Goal: Information Seeking & Learning: Understand process/instructions

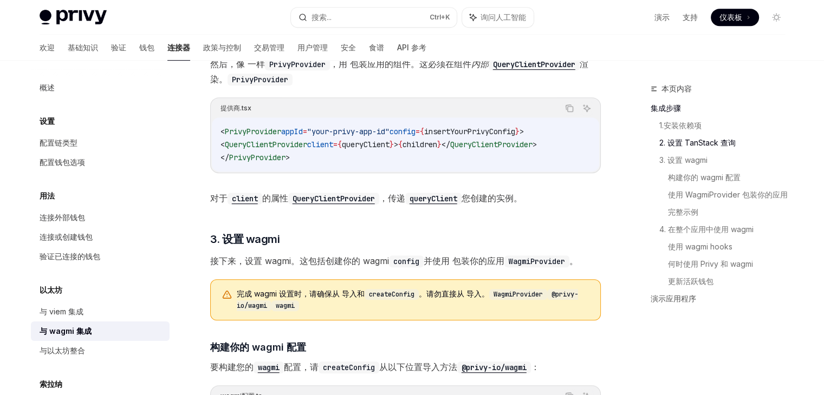
scroll to position [586, 0]
click at [284, 146] on span "QueryClientProvider" at bounding box center [266, 144] width 82 height 10
click at [344, 161] on code "< PrivyProvider appId = "your-privy-app-id" config = { insertYourPrivyConfig } …" at bounding box center [405, 144] width 370 height 39
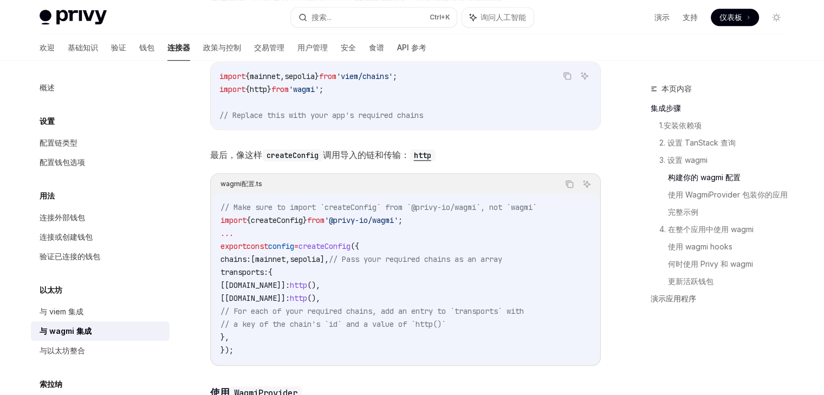
scroll to position [1046, 0]
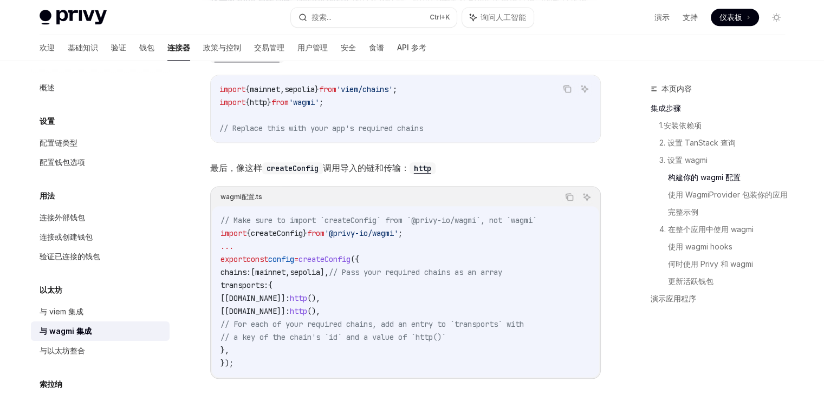
click at [309, 239] on code "// Make sure to import `createConfig` from `@privy-io/wagmi`, not `wagmi` impor…" at bounding box center [405, 292] width 370 height 156
click at [292, 236] on span "createConfig" at bounding box center [277, 233] width 52 height 10
click at [286, 319] on span "// For each of your required chains, add an entry to `transports` with" at bounding box center [371, 324] width 303 height 10
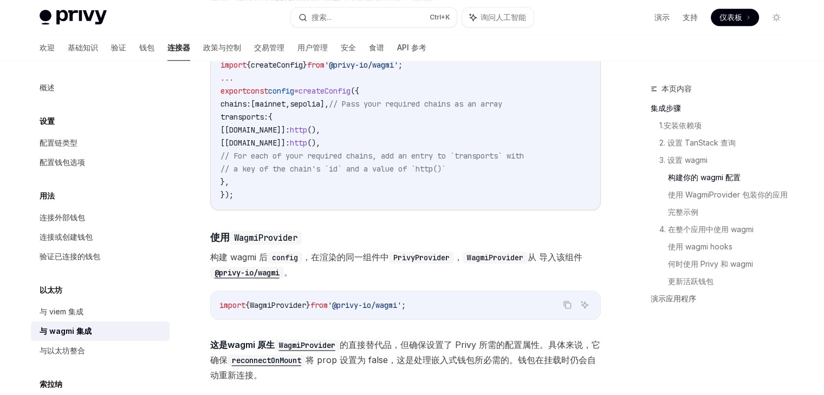
scroll to position [1228, 0]
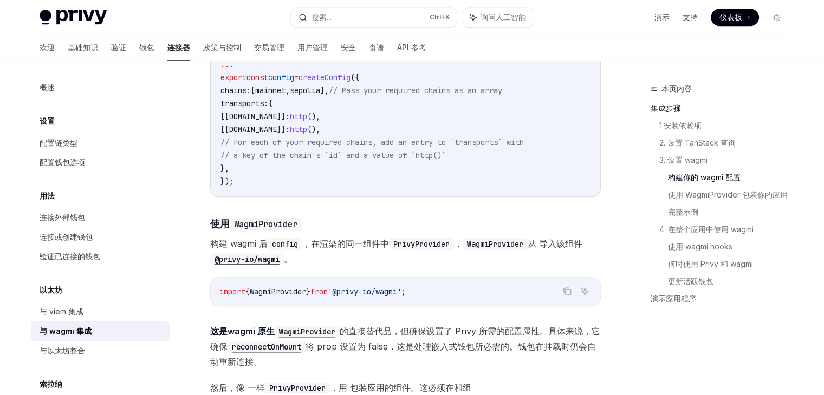
click at [306, 292] on span "WagmiProvider" at bounding box center [278, 292] width 56 height 10
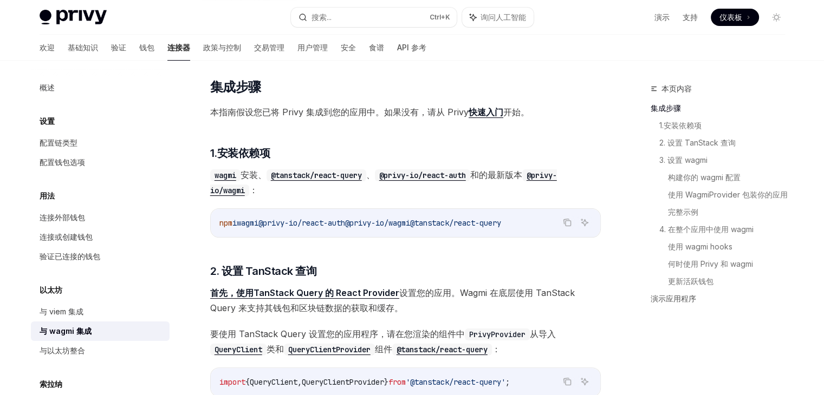
scroll to position [158, 0]
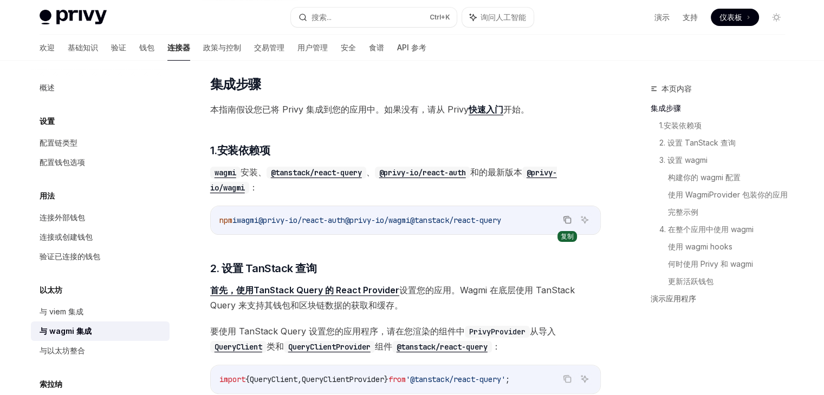
click at [569, 220] on icon "复制代码块中的内容" at bounding box center [567, 220] width 9 height 9
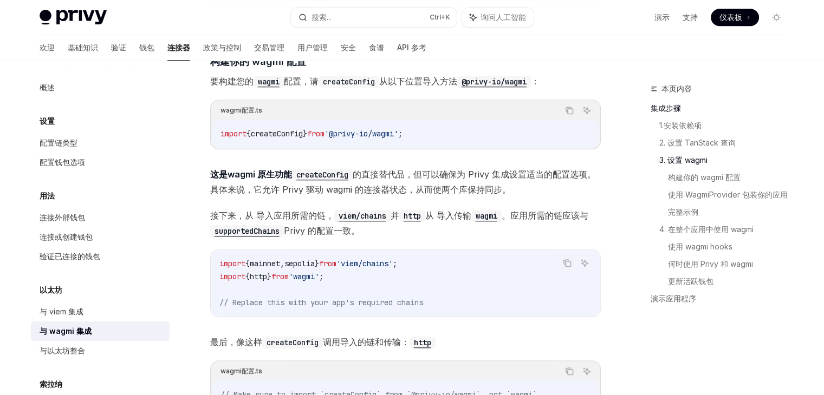
scroll to position [871, 0]
click at [315, 263] on span "sepolia" at bounding box center [299, 265] width 30 height 10
click at [416, 280] on code "import { mainnet , sepolia } from 'viem/chains' ; import { http } from 'wagmi' …" at bounding box center [405, 284] width 372 height 52
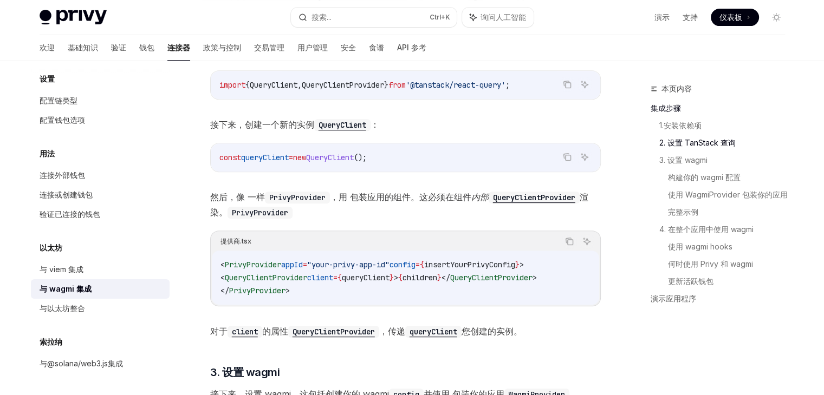
scroll to position [454, 0]
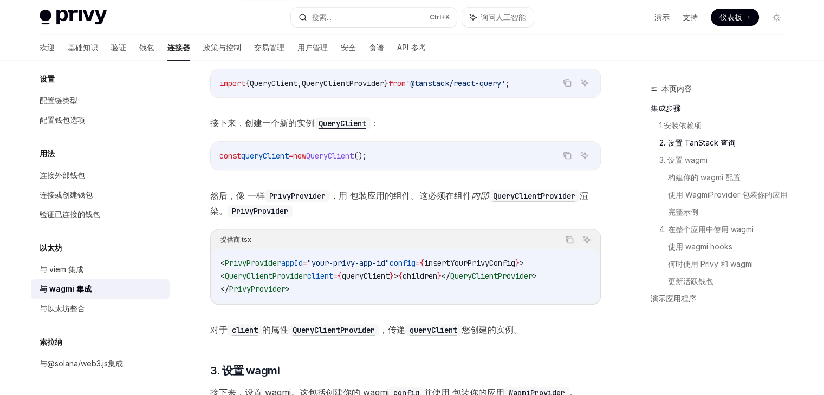
click at [354, 154] on span "QueryClient" at bounding box center [330, 156] width 48 height 10
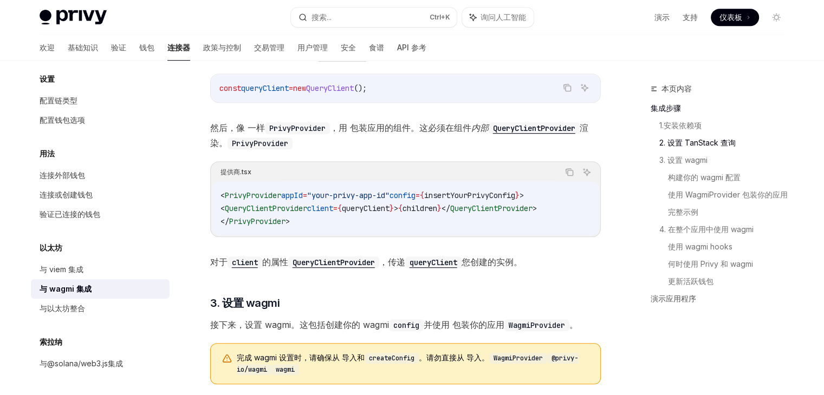
scroll to position [524, 0]
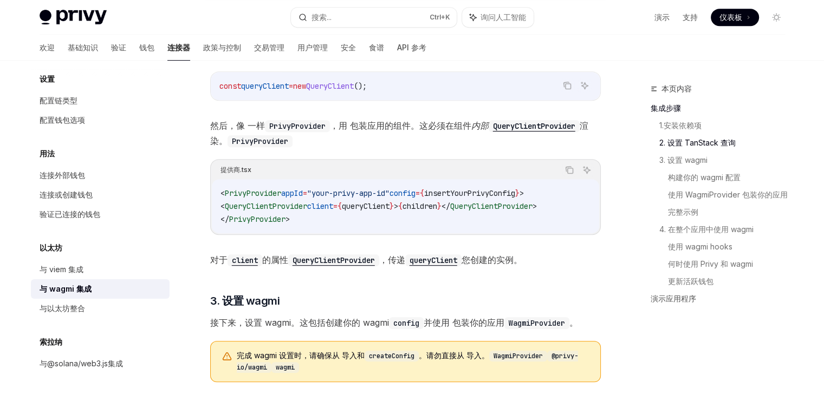
click at [343, 210] on code "< PrivyProvider appId = "your-privy-app-id" config = { insertYourPrivyConfig } …" at bounding box center [405, 206] width 370 height 39
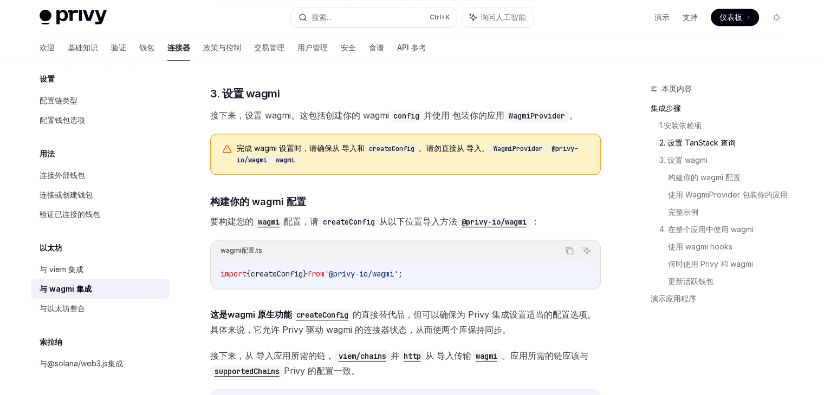
scroll to position [732, 0]
click at [398, 275] on span "'@privy-io/wagmi'" at bounding box center [361, 274] width 74 height 10
click at [284, 269] on span "createConfig" at bounding box center [277, 274] width 52 height 10
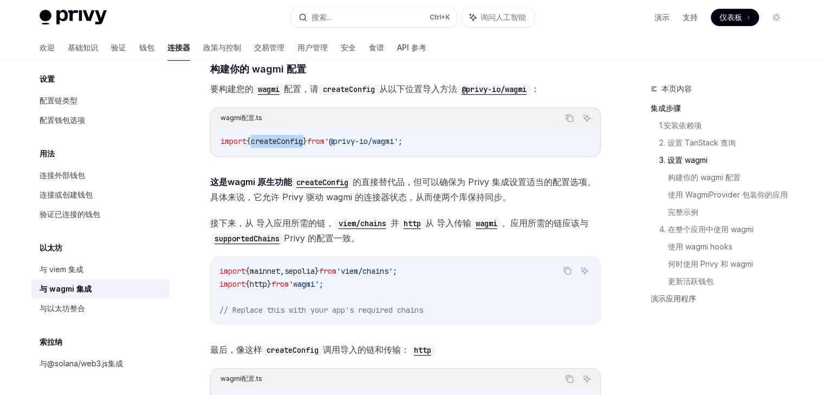
scroll to position [864, 0]
click at [429, 300] on code "import { mainnet , sepolia } from 'viem/chains' ; import { http } from 'wagmi' …" at bounding box center [405, 291] width 372 height 52
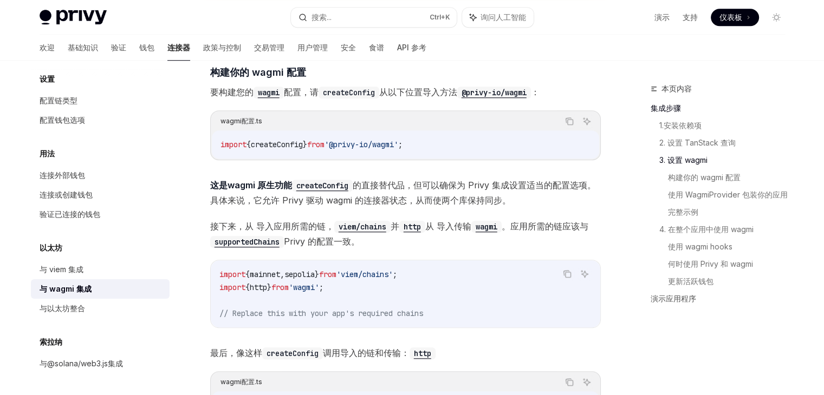
scroll to position [861, 0]
click at [275, 270] on span "mainnet" at bounding box center [265, 275] width 30 height 10
click at [315, 271] on span "sepolia" at bounding box center [299, 275] width 30 height 10
click at [260, 271] on span "mainnet" at bounding box center [265, 275] width 30 height 10
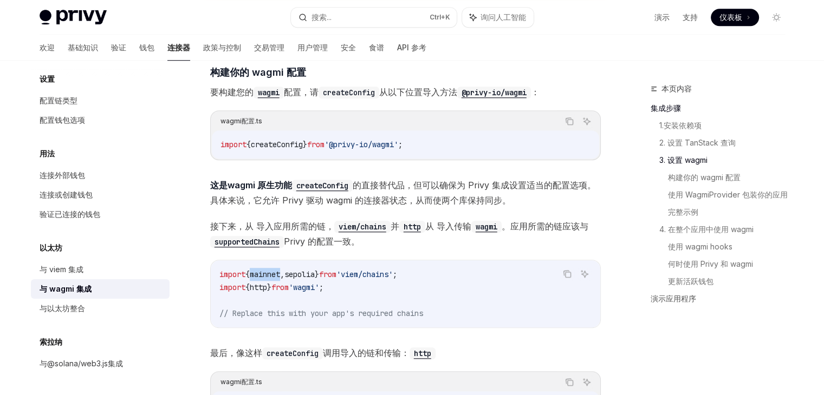
click at [260, 271] on span "mainnet" at bounding box center [265, 275] width 30 height 10
click at [250, 289] on span "{" at bounding box center [247, 288] width 4 height 10
drag, startPoint x: 251, startPoint y: 289, endPoint x: 273, endPoint y: 303, distance: 27.0
click at [273, 303] on code "import { mainnet , sepolia } from 'viem/chains' ; import { http } from 'wagmi' …" at bounding box center [405, 294] width 372 height 52
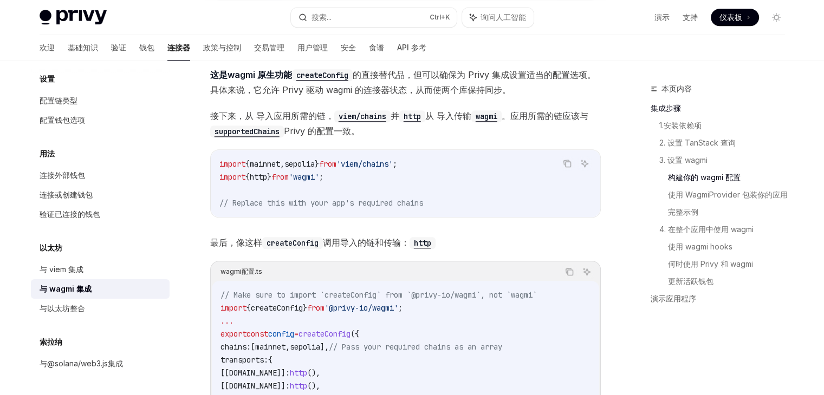
click at [341, 303] on span "'@privy-io/wagmi'" at bounding box center [361, 308] width 74 height 10
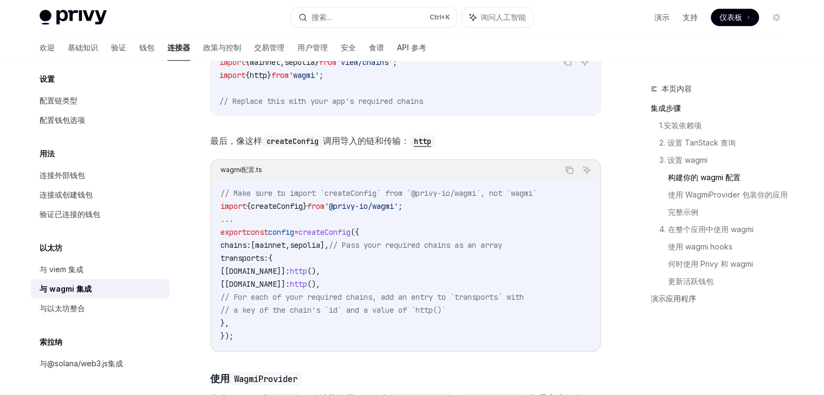
scroll to position [1074, 0]
click at [377, 270] on code "// Make sure to import `createConfig` from `@privy-io/wagmi`, not `wagmi` impor…" at bounding box center [405, 264] width 370 height 156
click at [294, 230] on span "config" at bounding box center [281, 232] width 26 height 10
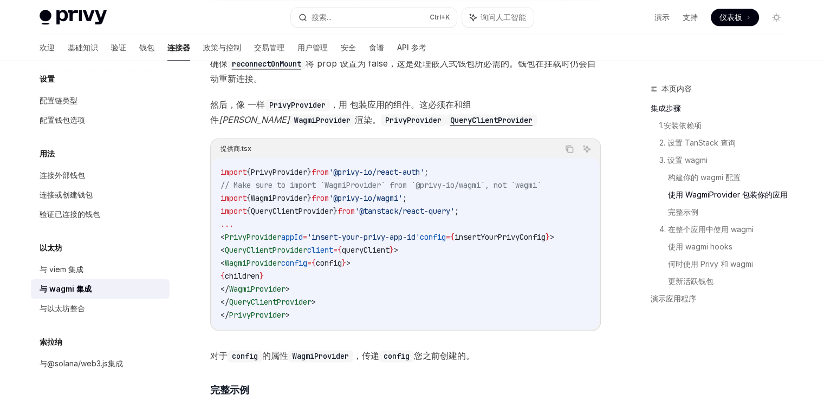
scroll to position [1513, 0]
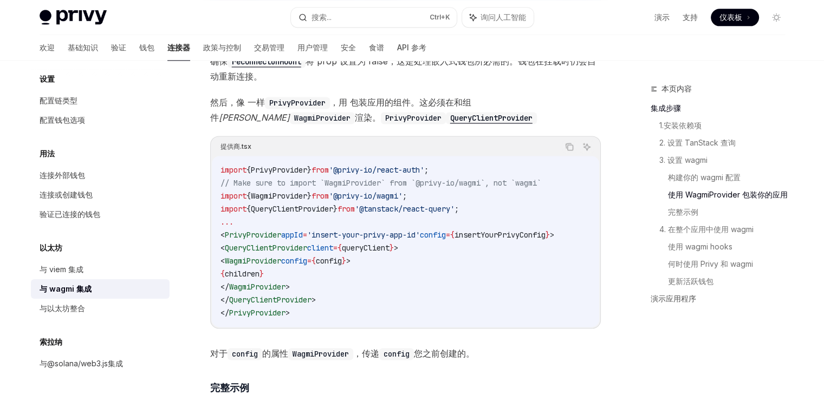
click at [259, 269] on span "children" at bounding box center [242, 274] width 35 height 10
click at [351, 283] on code "import { PrivyProvider } from '@privy-io/react-auth' ; // Make sure to import `…" at bounding box center [405, 242] width 370 height 156
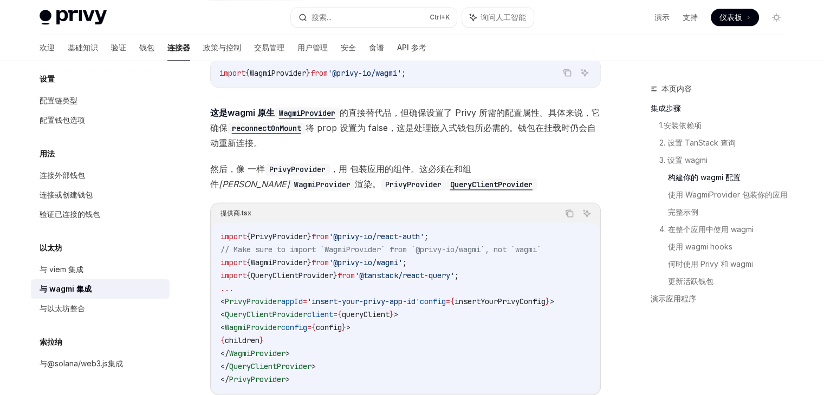
scroll to position [1447, 0]
click at [259, 337] on span "children" at bounding box center [242, 341] width 35 height 10
click at [318, 342] on code "import { PrivyProvider } from '@privy-io/react-auth' ; // Make sure to import `…" at bounding box center [405, 308] width 370 height 156
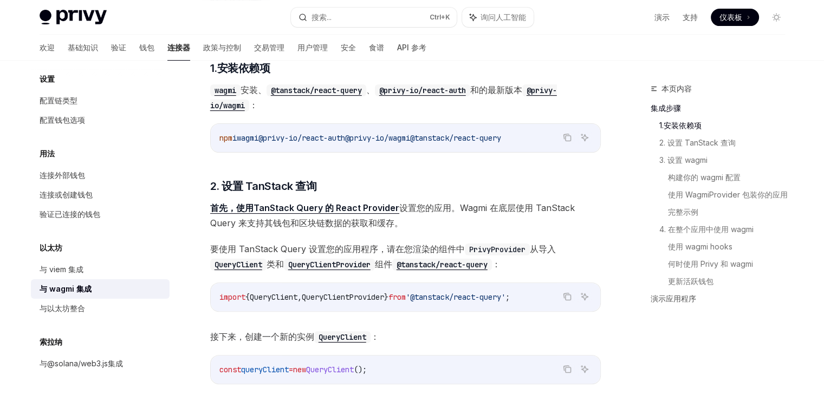
scroll to position [0, 0]
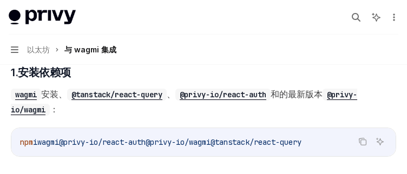
type textarea "*"
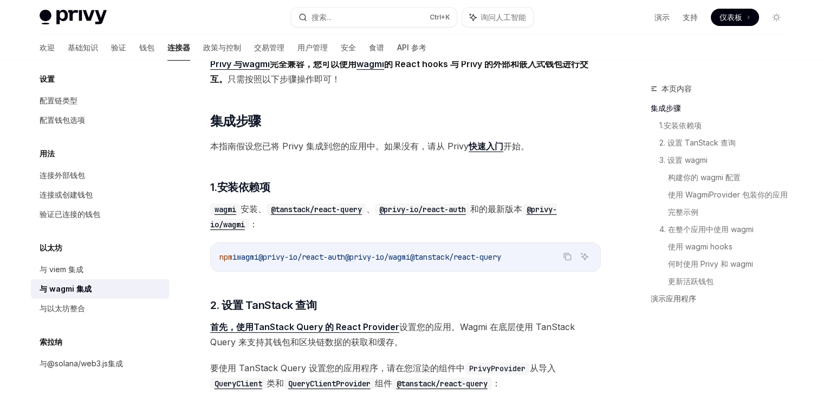
scroll to position [129, 0]
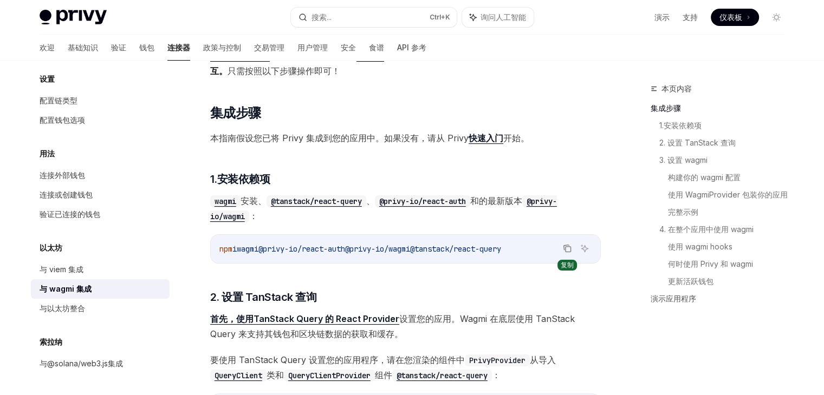
click at [561, 250] on button "复制代码块中的内容" at bounding box center [567, 248] width 14 height 14
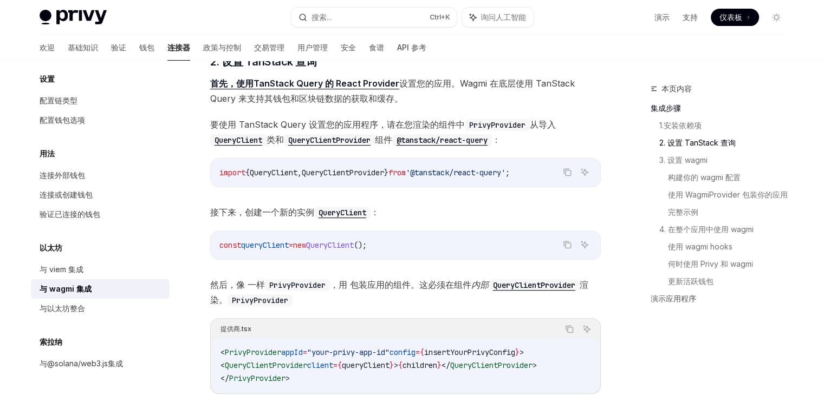
scroll to position [379, 0]
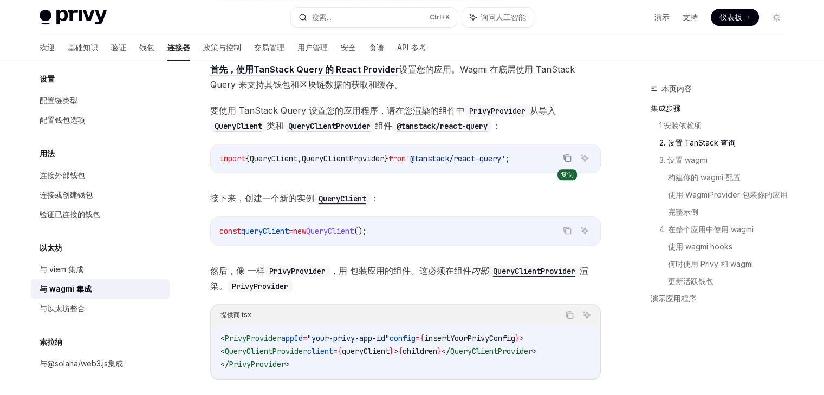
click at [572, 157] on button "复制代码块中的内容" at bounding box center [567, 158] width 14 height 14
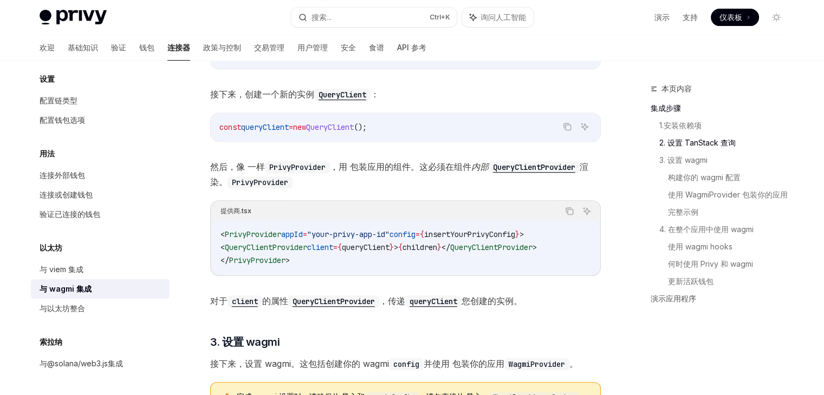
scroll to position [459, 0]
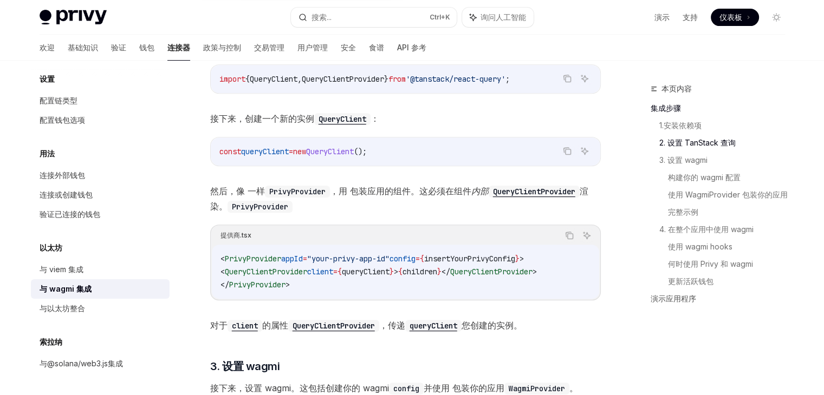
click at [381, 228] on div "复制 询问人工智能" at bounding box center [422, 235] width 342 height 14
click at [269, 261] on span "PrivyProvider" at bounding box center [253, 259] width 56 height 10
click at [343, 282] on code "< PrivyProvider appId = "your-privy-app-id" config = { insertYourPrivyConfig } …" at bounding box center [405, 271] width 370 height 39
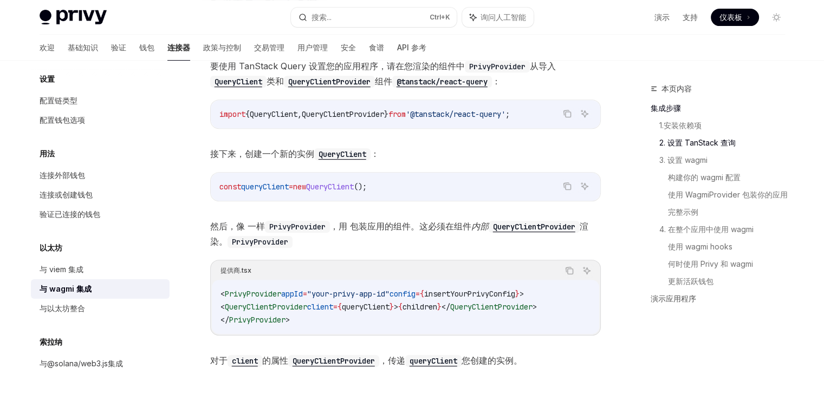
scroll to position [420, 0]
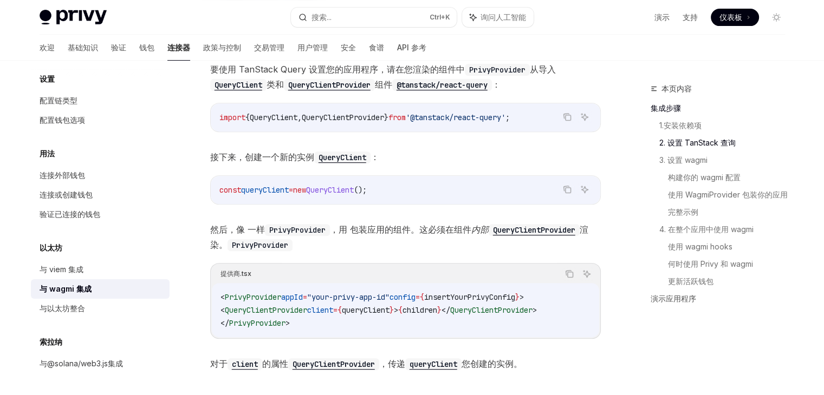
click at [478, 297] on span "insertYourPrivyConfig" at bounding box center [469, 297] width 91 height 10
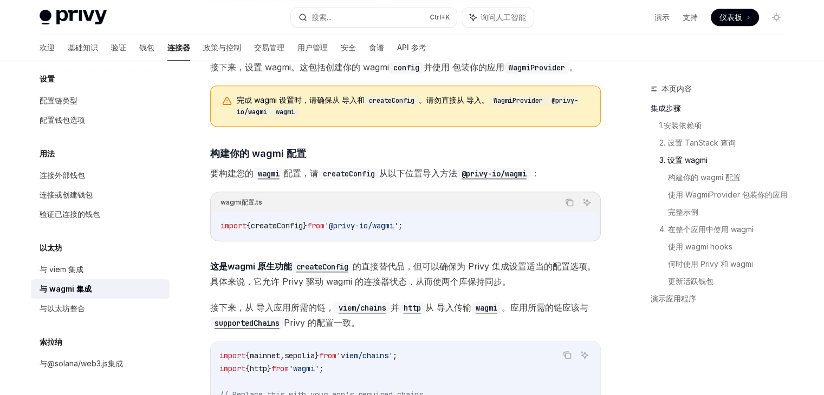
scroll to position [780, 0]
drag, startPoint x: 440, startPoint y: 159, endPoint x: 373, endPoint y: 142, distance: 69.2
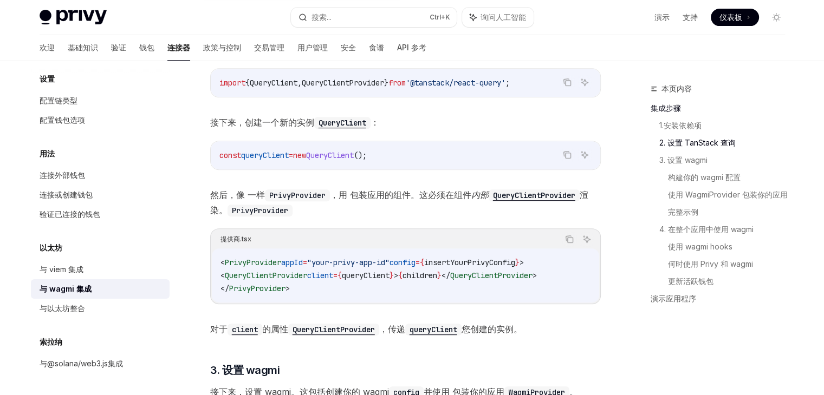
scroll to position [416, 0]
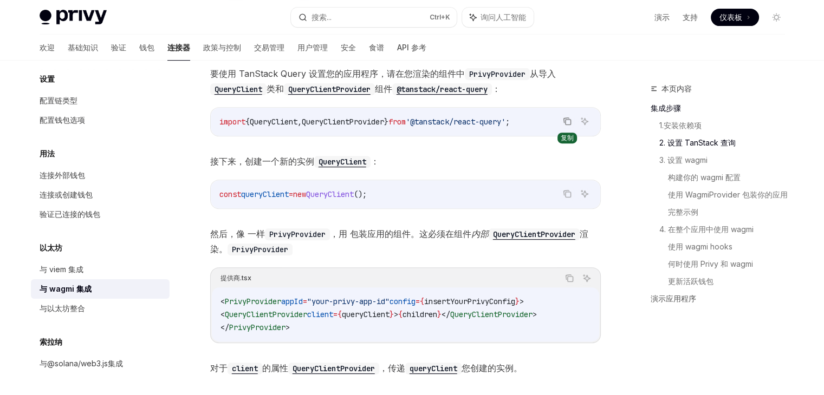
click at [567, 122] on icon "复制代码块中的内容" at bounding box center [567, 121] width 9 height 9
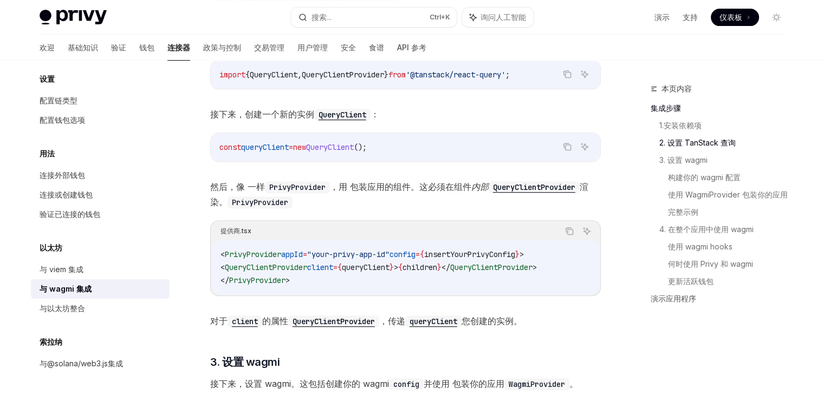
scroll to position [465, 0]
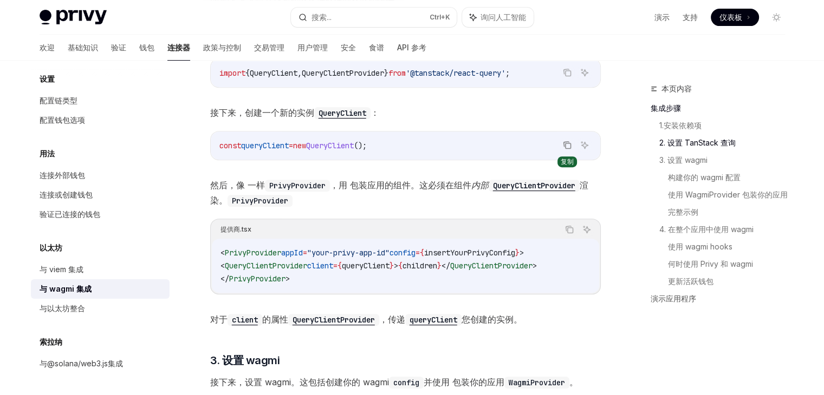
click at [565, 142] on icon "复制代码块中的内容" at bounding box center [565, 144] width 5 height 5
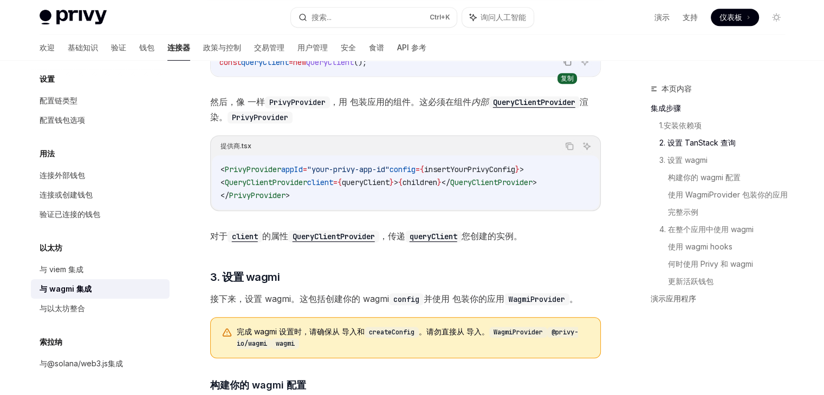
scroll to position [511, 0]
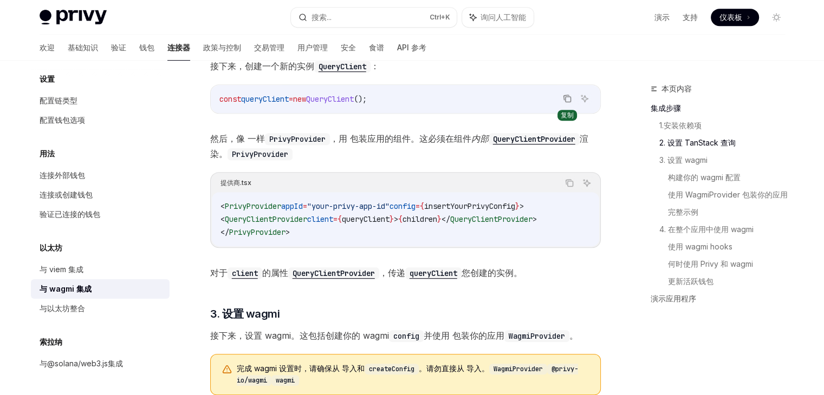
click at [282, 230] on span "PrivyProvider" at bounding box center [257, 232] width 56 height 10
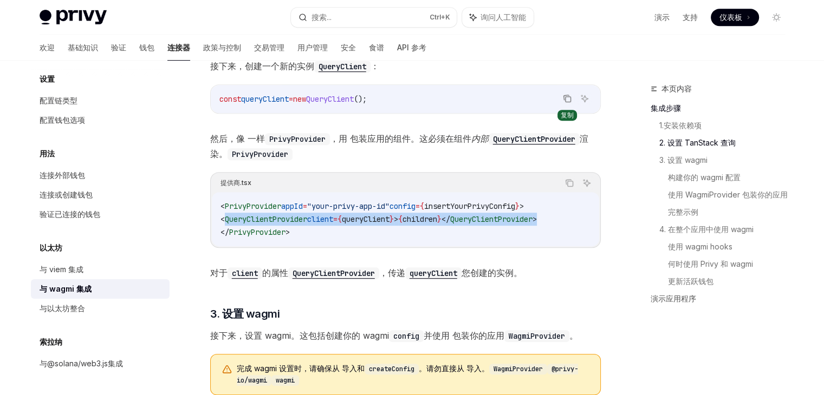
drag, startPoint x: 226, startPoint y: 216, endPoint x: 573, endPoint y: 215, distance: 346.5
click at [573, 215] on code "< PrivyProvider appId = "your-privy-app-id" config = { insertYourPrivyConfig } …" at bounding box center [405, 219] width 370 height 39
copy span "< QueryClientProvider client = { queryClient } > { children } </ QueryClientPro…"
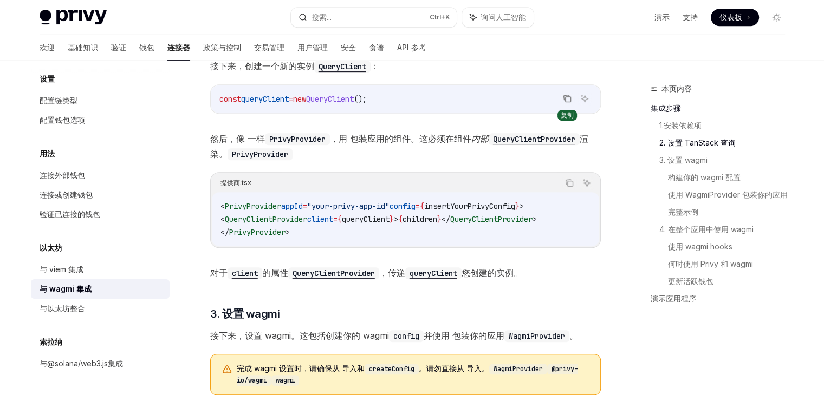
click at [471, 239] on div "< PrivyProvider appId = "your-privy-app-id" config = { insertYourPrivyConfig } …" at bounding box center [405, 219] width 387 height 54
click at [437, 222] on span "children" at bounding box center [419, 219] width 35 height 10
click at [429, 226] on code "< PrivyProvider appId = "your-privy-app-id" config = { insertYourPrivyConfig } …" at bounding box center [405, 219] width 370 height 39
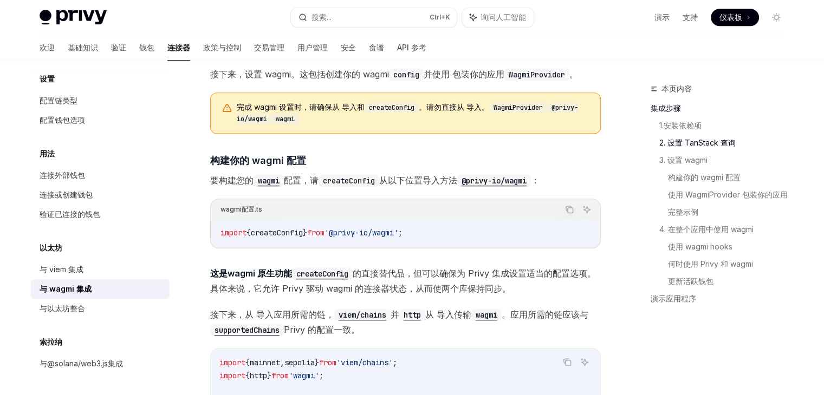
scroll to position [773, 0]
click at [566, 202] on button "复制代码块中的内容" at bounding box center [569, 209] width 14 height 14
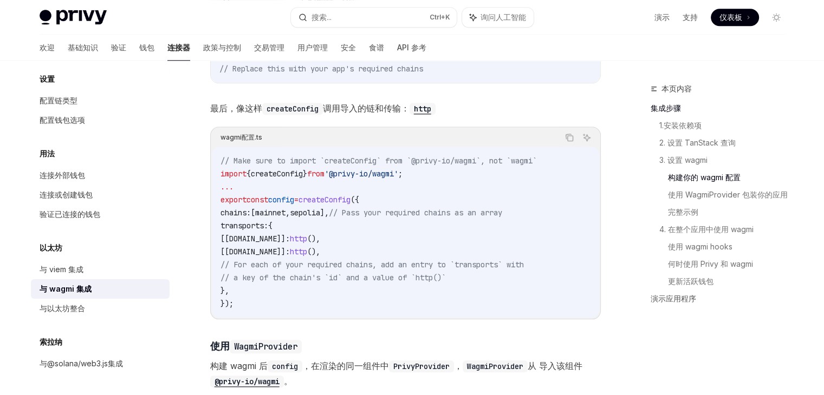
scroll to position [1107, 0]
click at [517, 174] on code "// Make sure to import `createConfig` from `@privy-io/wagmi`, not `wagmi` impor…" at bounding box center [405, 231] width 370 height 156
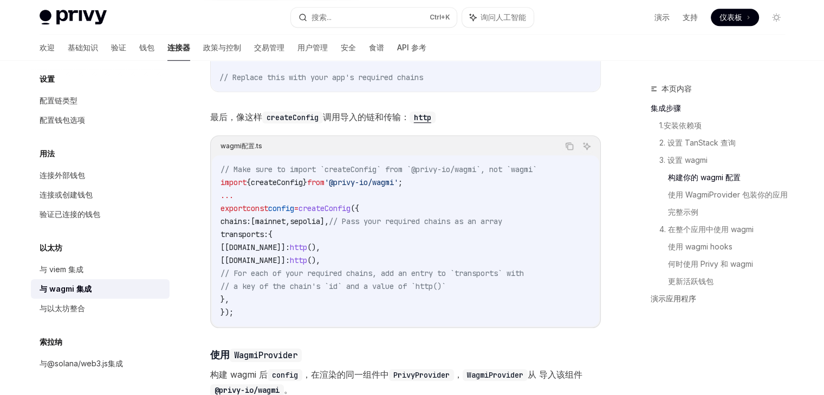
scroll to position [1098, 0]
click at [411, 208] on code "// Make sure to import `createConfig` from `@privy-io/wagmi`, not `wagmi` impor…" at bounding box center [405, 240] width 370 height 156
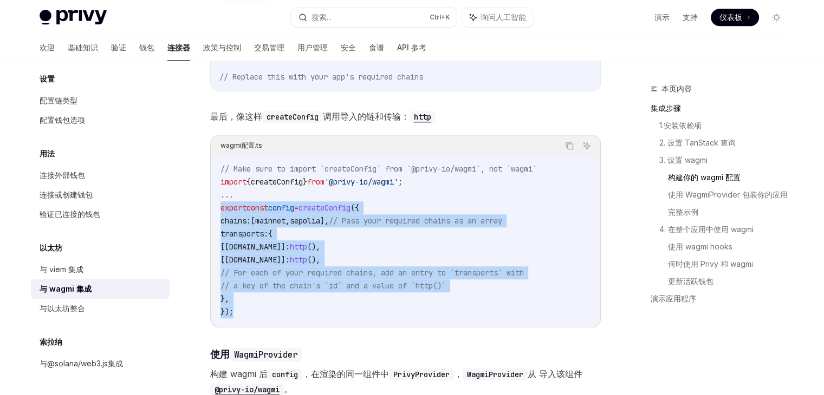
drag, startPoint x: 240, startPoint y: 306, endPoint x: 214, endPoint y: 200, distance: 109.3
click at [214, 200] on div "// Make sure to import `createConfig` from `@privy-io/wagmi`, not `wagmi` impor…" at bounding box center [405, 240] width 387 height 171
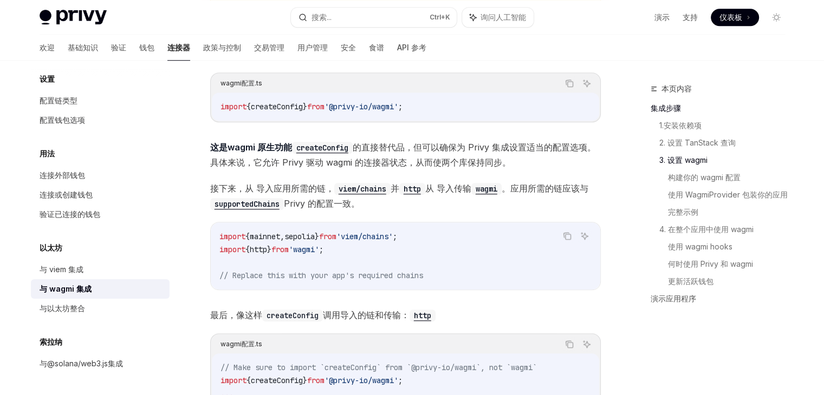
scroll to position [912, 0]
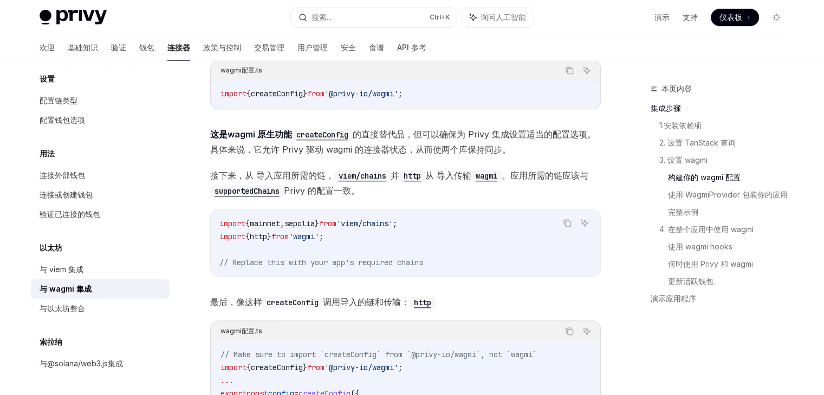
click at [420, 185] on span "接下来，从 导入应用所需的链， viem/chains 并 http 从 导入传输 wagmi 。应用所需的链应该与 supportedChains Priv…" at bounding box center [405, 183] width 390 height 30
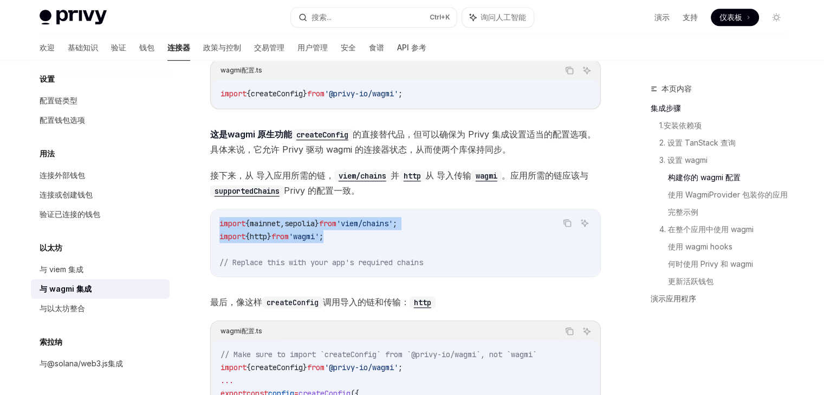
drag, startPoint x: 351, startPoint y: 237, endPoint x: 206, endPoint y: 224, distance: 145.2
copy code "import { mainnet , sepolia } from 'viem/chains' ; import { http } from 'wagmi' ;"
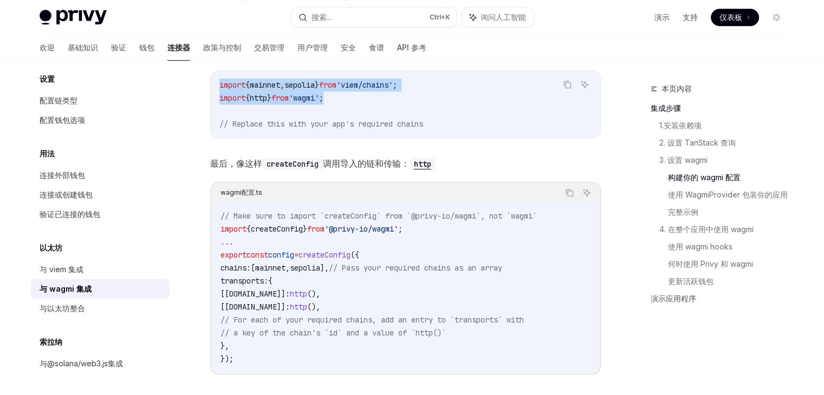
scroll to position [1050, 0]
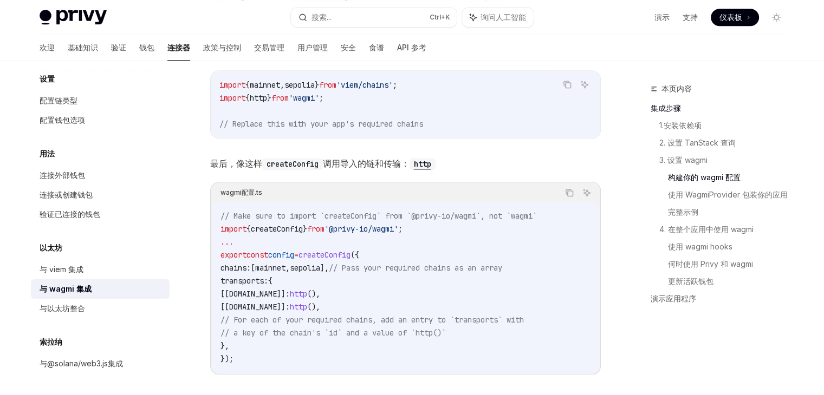
click at [364, 263] on span "// Pass your required chains as an array" at bounding box center [415, 268] width 173 height 10
click at [381, 243] on code "// Make sure to import `createConfig` from `@privy-io/wagmi`, not `wagmi` impor…" at bounding box center [405, 288] width 370 height 156
click at [330, 272] on code "// Make sure to import `createConfig` from `@privy-io/wagmi`, not `wagmi` impor…" at bounding box center [405, 288] width 370 height 156
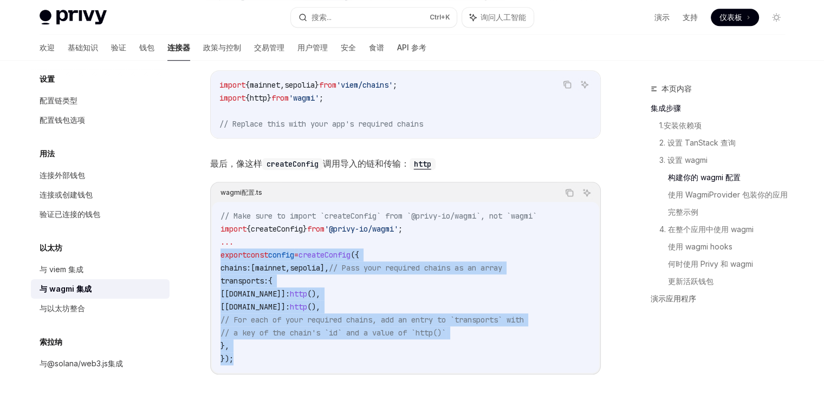
drag, startPoint x: 217, startPoint y: 251, endPoint x: 247, endPoint y: 356, distance: 108.7
click at [247, 356] on div "// Make sure to import `createConfig` from `@privy-io/wagmi`, not `wagmi` impor…" at bounding box center [405, 287] width 387 height 171
copy code "export const config = createConfig ({ chains: [ mainnet , sepolia ], // Pass yo…"
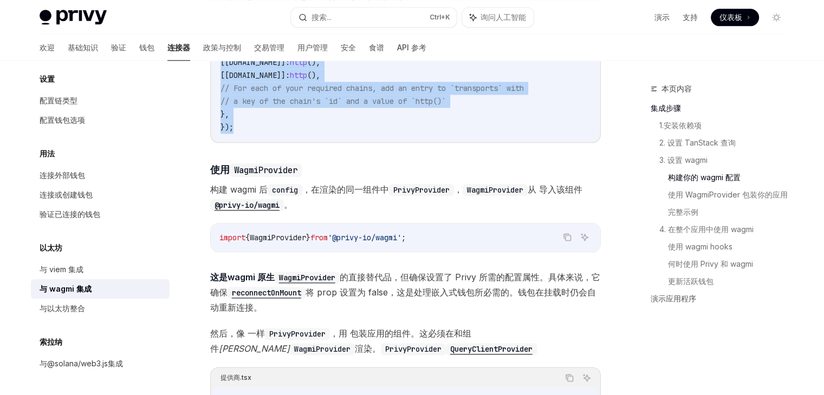
scroll to position [1282, 0]
click at [567, 234] on icon "复制代码块中的内容" at bounding box center [567, 237] width 9 height 9
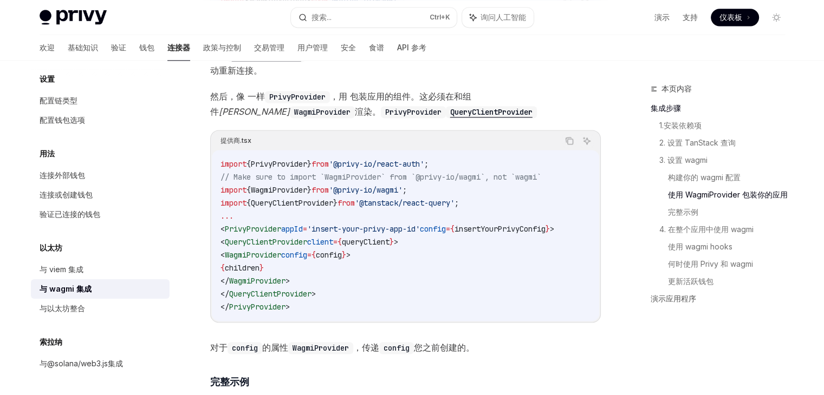
scroll to position [1518, 0]
click at [382, 232] on code "import { PrivyProvider } from '@privy-io/react-auth' ; // Make sure to import `…" at bounding box center [405, 237] width 370 height 156
click at [289, 247] on code "import { PrivyProvider } from '@privy-io/react-auth' ; // Make sure to import `…" at bounding box center [405, 237] width 370 height 156
drag, startPoint x: 236, startPoint y: 253, endPoint x: 393, endPoint y: 251, distance: 157.6
click at [393, 251] on code "import { PrivyProvider } from '@privy-io/react-auth' ; // Make sure to import `…" at bounding box center [405, 237] width 370 height 156
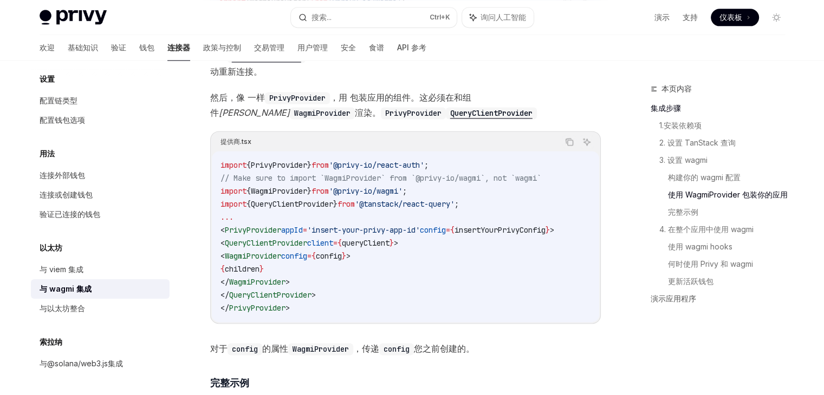
copy span "< WagmiProvider config = { config } >"
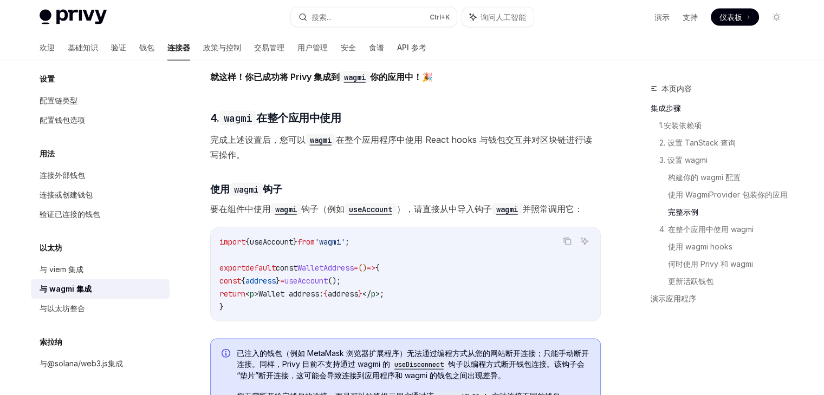
scroll to position [2232, 0]
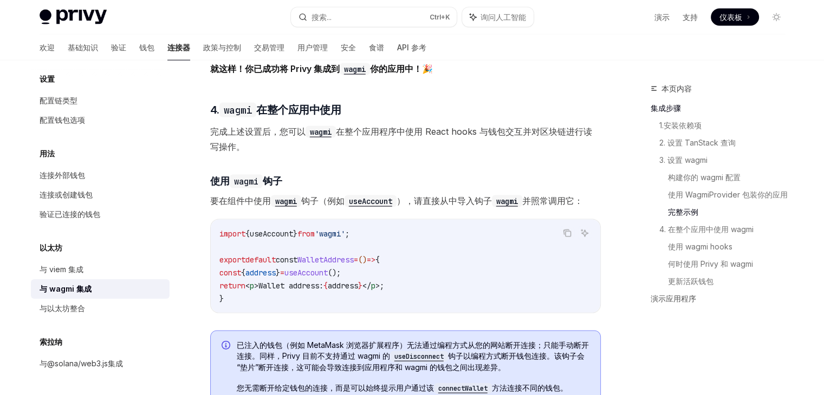
click at [410, 283] on code "import { useAccount } from 'wagmi' ; export default const WalletAddress = () =>…" at bounding box center [405, 266] width 372 height 78
click at [328, 278] on span "useAccount" at bounding box center [305, 273] width 43 height 10
click at [404, 277] on code "import { useAccount } from 'wagmi' ; export default const WalletAddress = () =>…" at bounding box center [405, 266] width 372 height 78
click at [327, 278] on span "useAccount" at bounding box center [305, 273] width 43 height 10
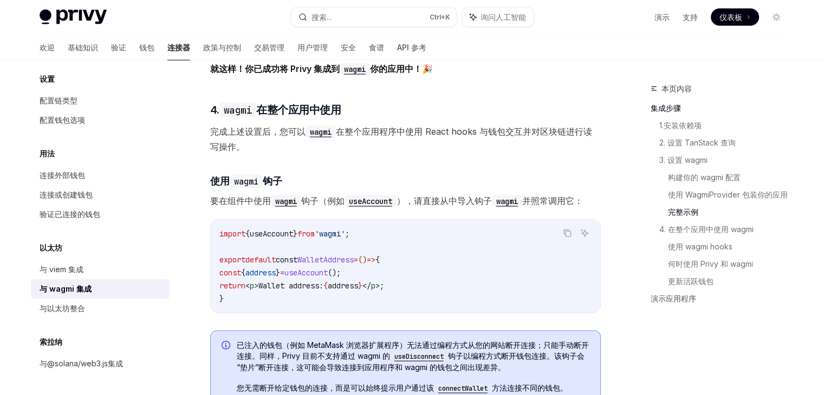
click at [327, 278] on span "useAccount" at bounding box center [305, 273] width 43 height 10
click at [358, 265] on span "=" at bounding box center [356, 260] width 4 height 10
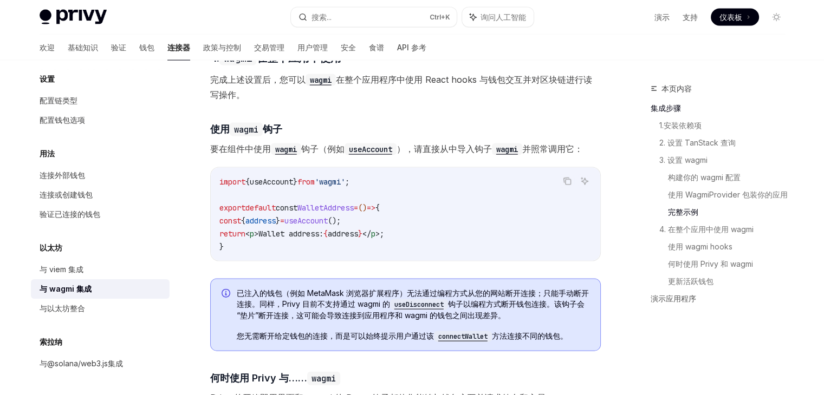
scroll to position [2284, 0]
click at [345, 187] on span "'wagmi'" at bounding box center [330, 183] width 30 height 10
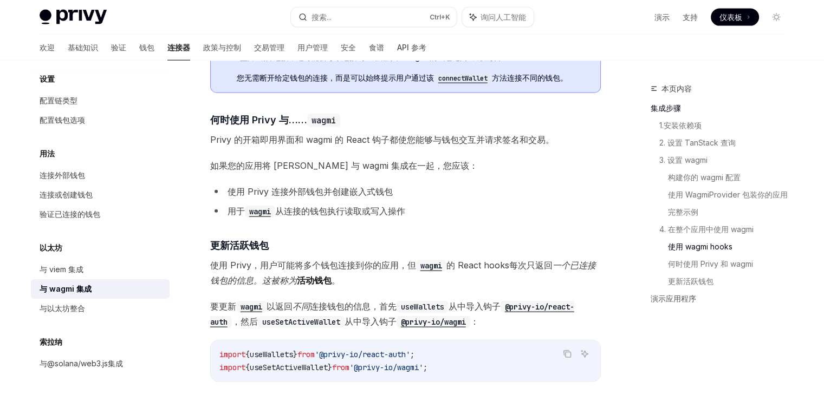
scroll to position [2543, 0]
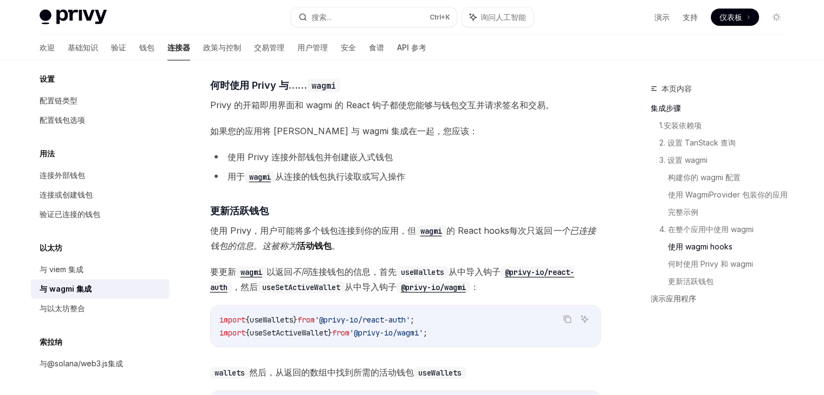
click at [375, 234] on font "使用 Privy，用户可能将多个钱包连接到你的应用，但" at bounding box center [313, 230] width 206 height 11
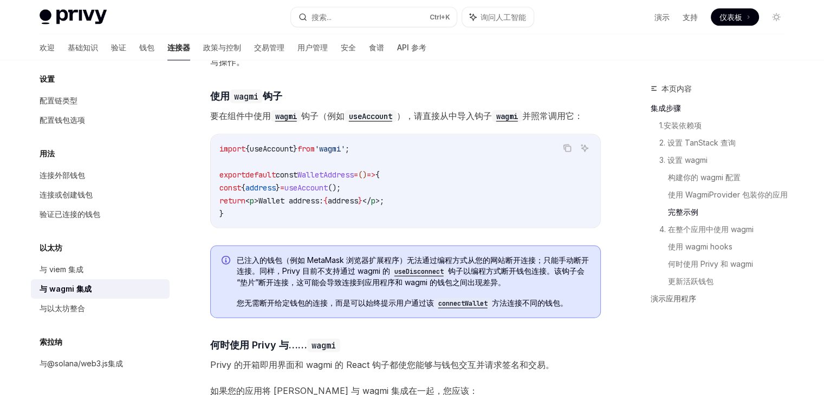
scroll to position [2298, 0]
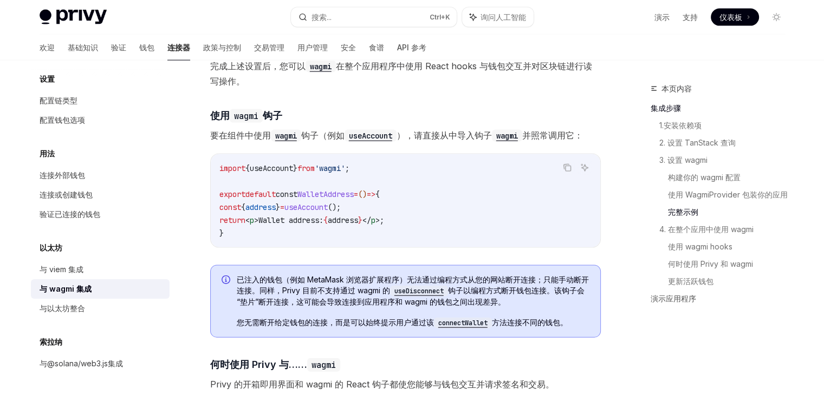
click at [271, 183] on code "import { useAccount } from 'wagmi' ; export default const WalletAddress = () =>…" at bounding box center [405, 201] width 372 height 78
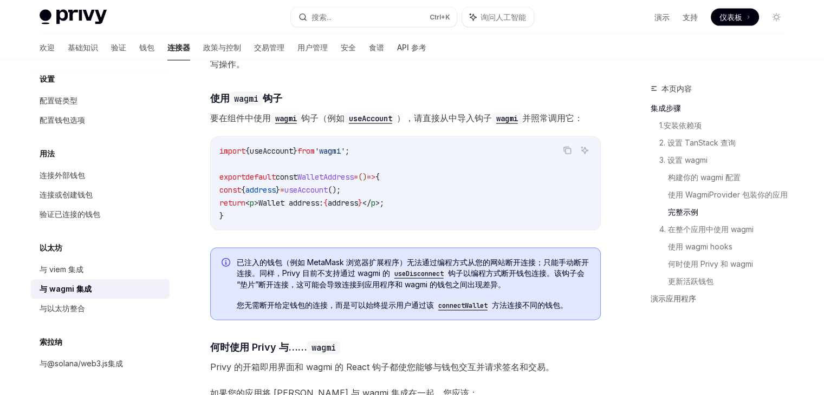
scroll to position [2315, 0]
click at [336, 221] on code "import { useAccount } from 'wagmi' ; export default const WalletAddress = () =>…" at bounding box center [405, 184] width 372 height 78
drag, startPoint x: 227, startPoint y: 198, endPoint x: 390, endPoint y: 200, distance: 163.0
click at [390, 200] on code "import { useAccount } from 'wagmi' ; export default const WalletAddress = () =>…" at bounding box center [405, 184] width 372 height 78
copy span "const { address } = useAccount ();"
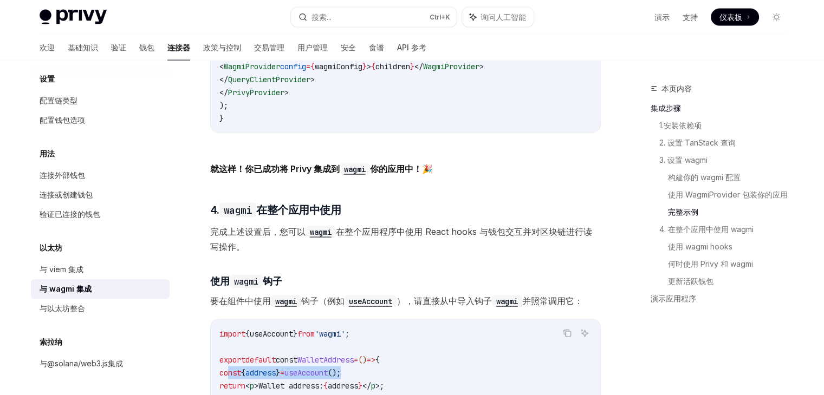
scroll to position [2135, 0]
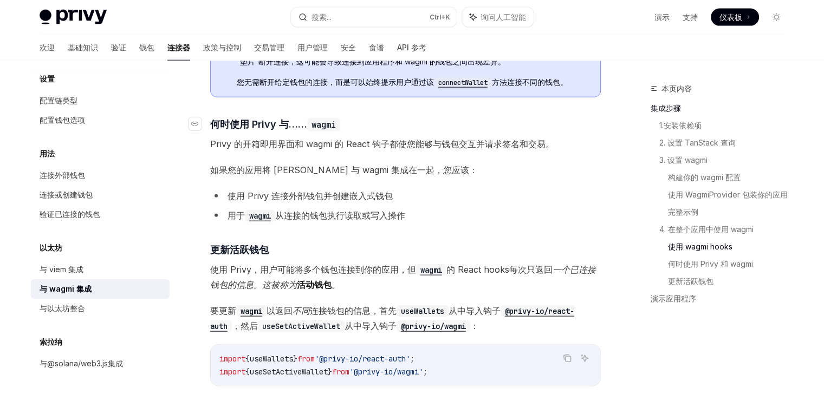
scroll to position [2538, 0]
